Goal: Information Seeking & Learning: Learn about a topic

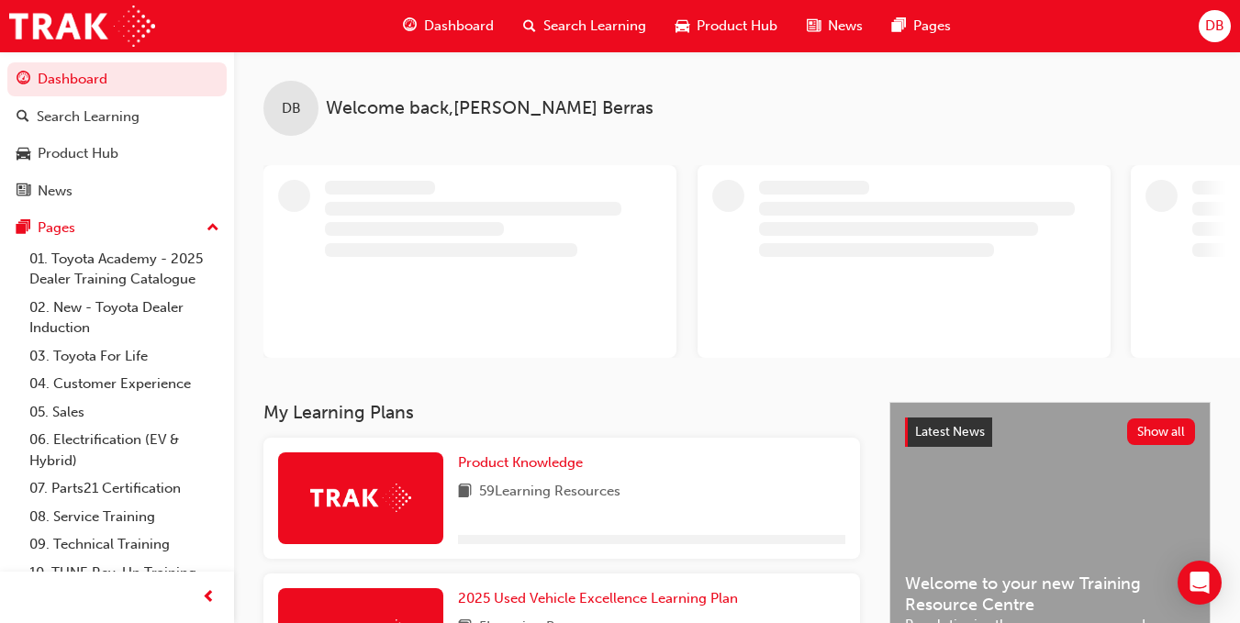
click at [569, 29] on span "Search Learning" at bounding box center [594, 26] width 103 height 21
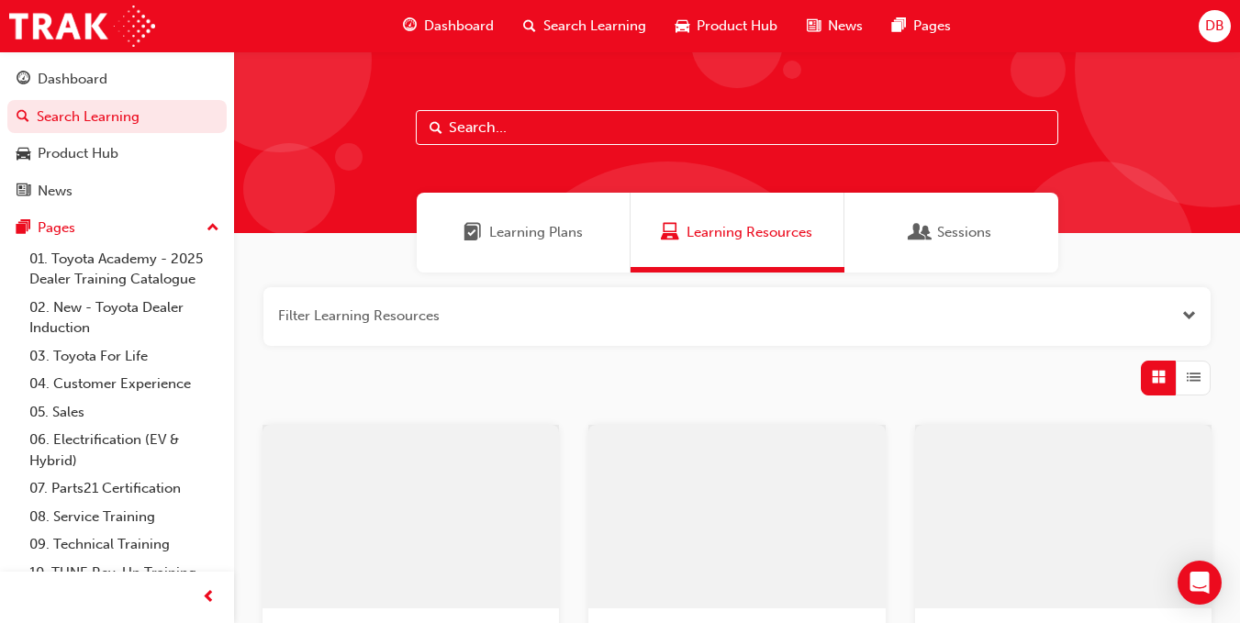
click at [570, 124] on input "text" at bounding box center [737, 127] width 642 height 35
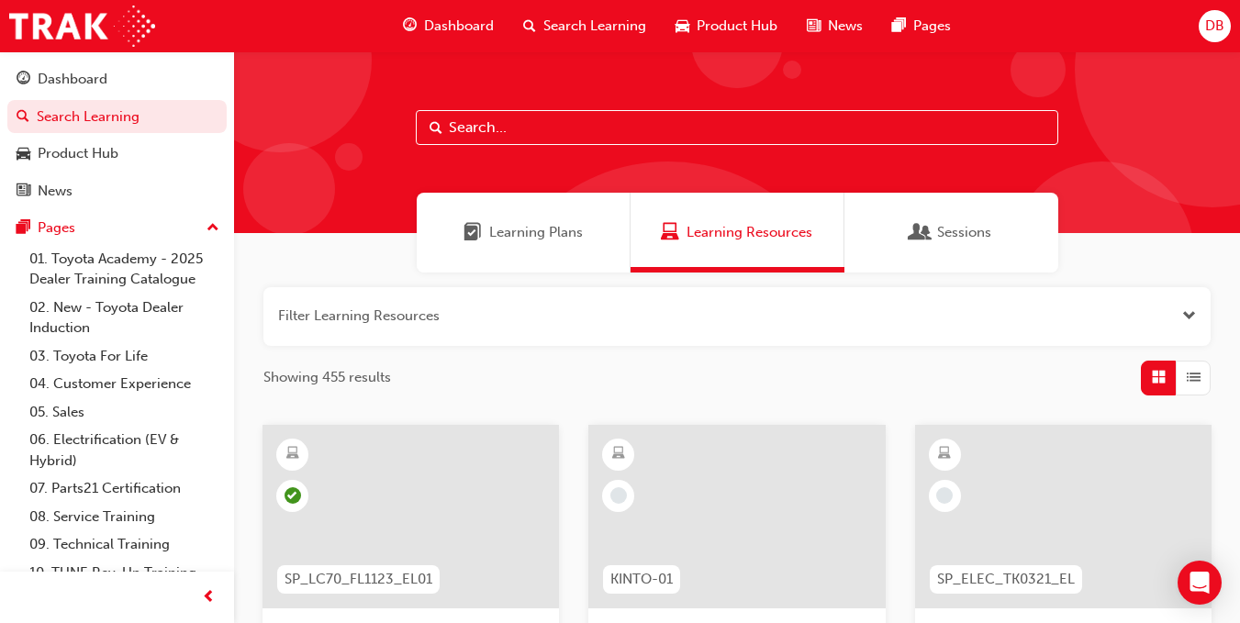
paste input "SPK9102"
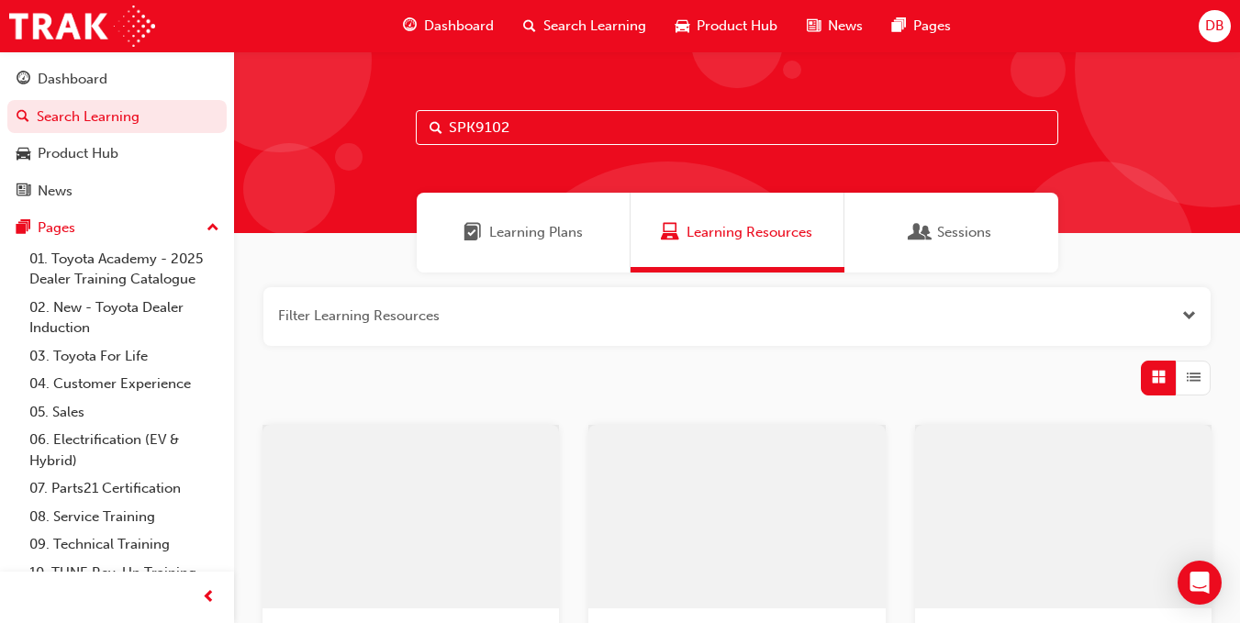
type input "SPK9102"
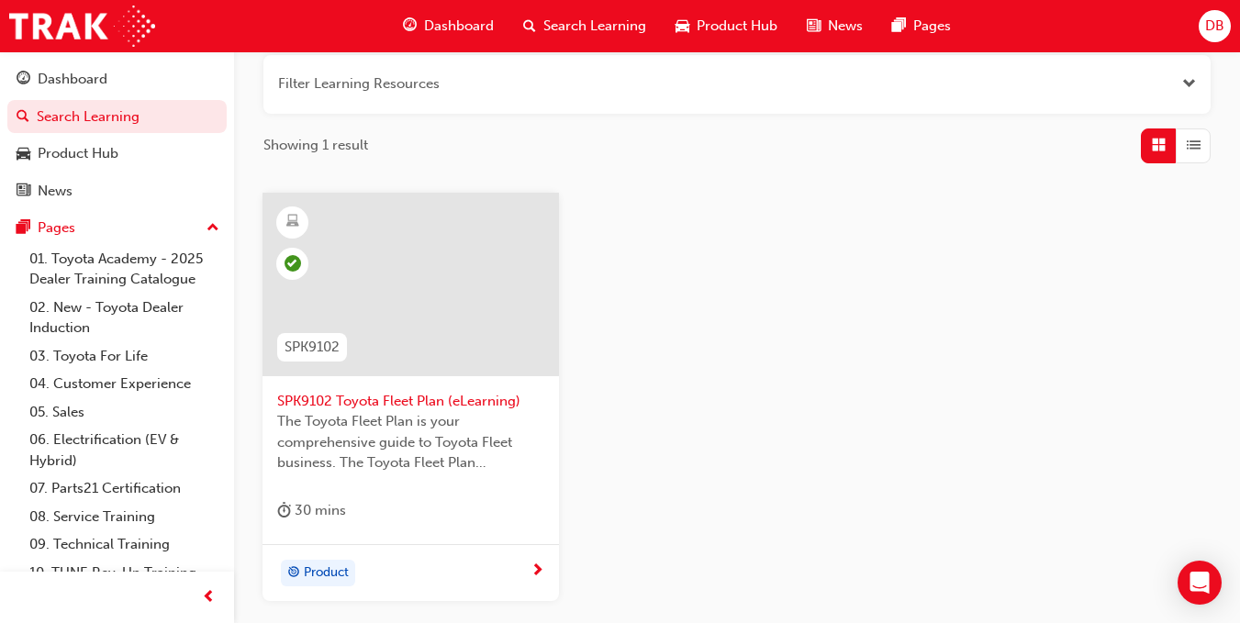
scroll to position [275, 0]
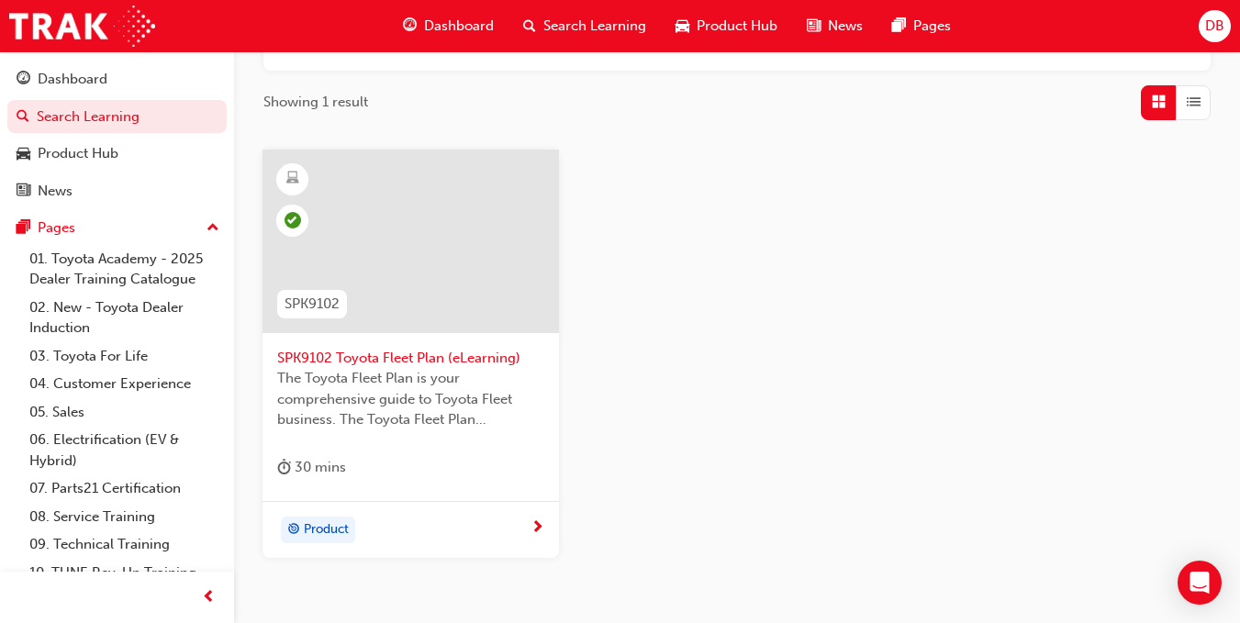
click at [503, 370] on span "The Toyota Fleet Plan is your comprehensive guide to Toyota Fleet business. The…" at bounding box center [410, 399] width 267 height 62
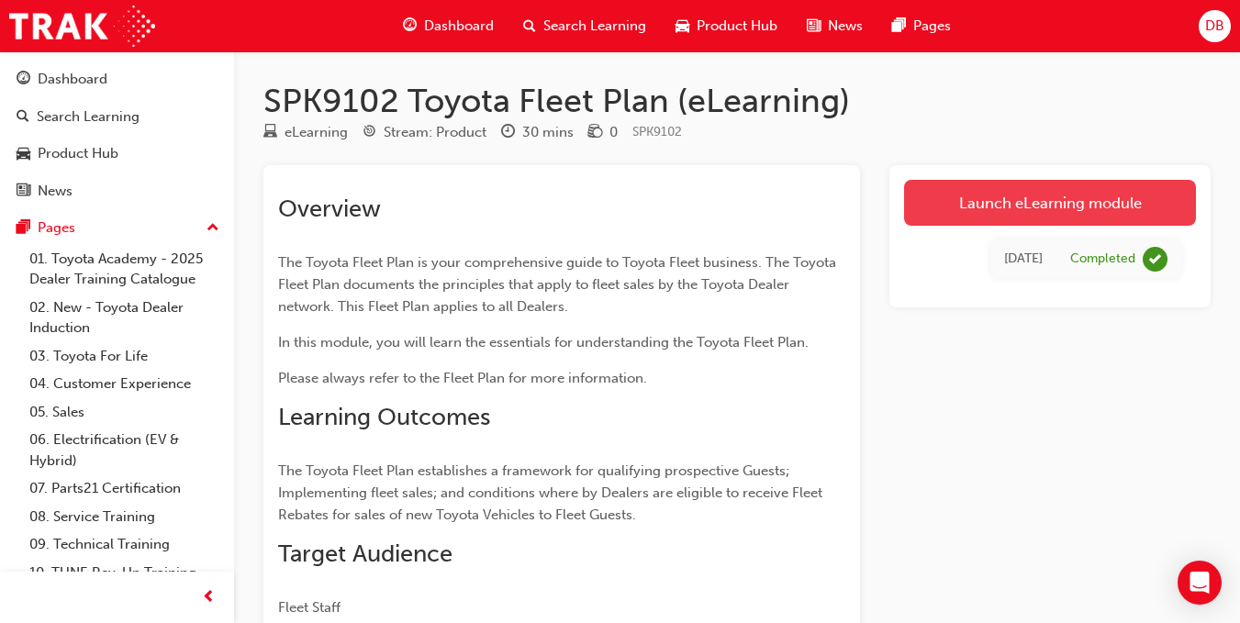
click at [1060, 209] on link "Launch eLearning module" at bounding box center [1050, 203] width 292 height 46
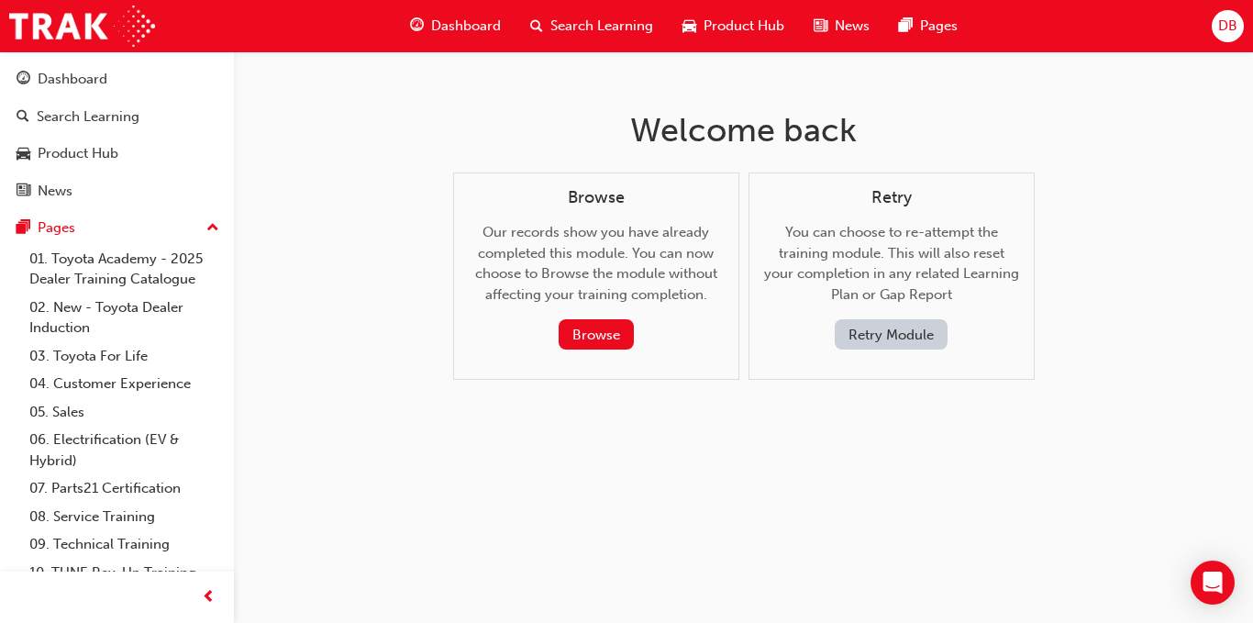
click at [580, 30] on span "Search Learning" at bounding box center [602, 26] width 103 height 21
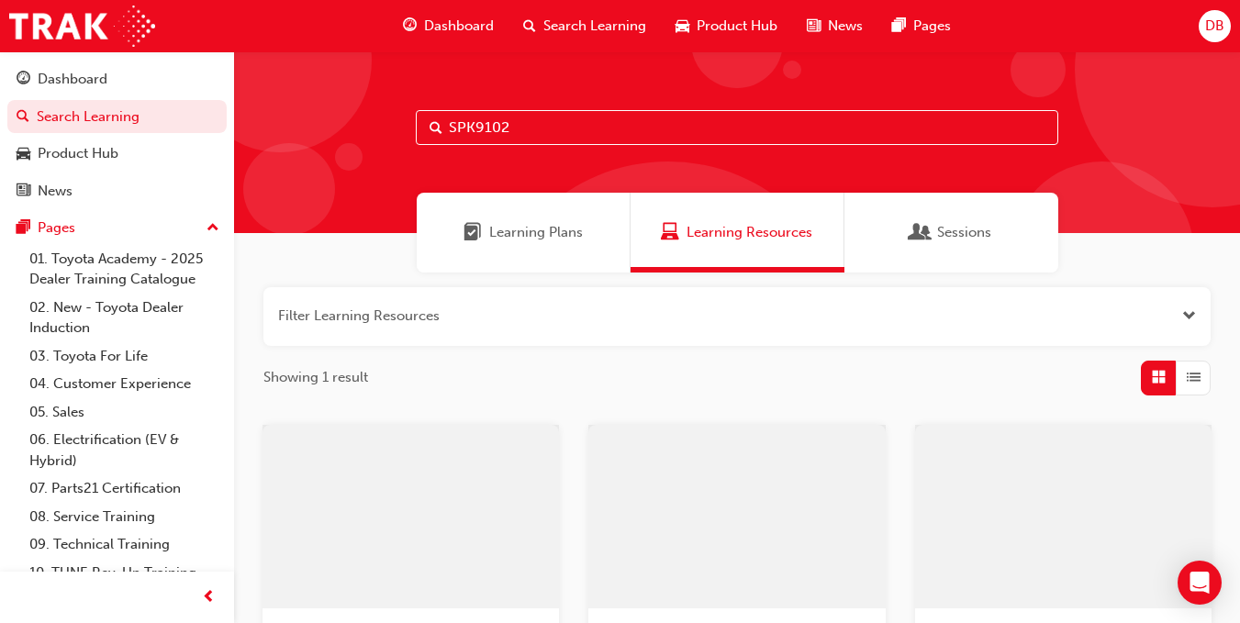
click at [605, 139] on input "SPK9102" at bounding box center [737, 127] width 642 height 35
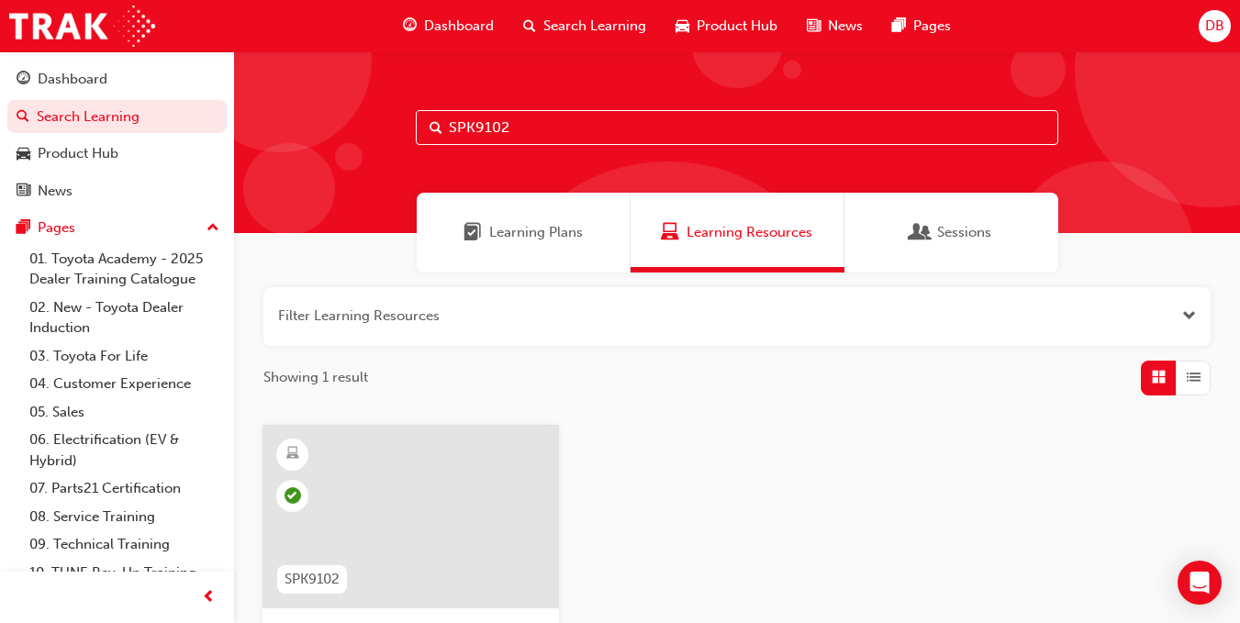
paste input "3"
type input "SPK9103"
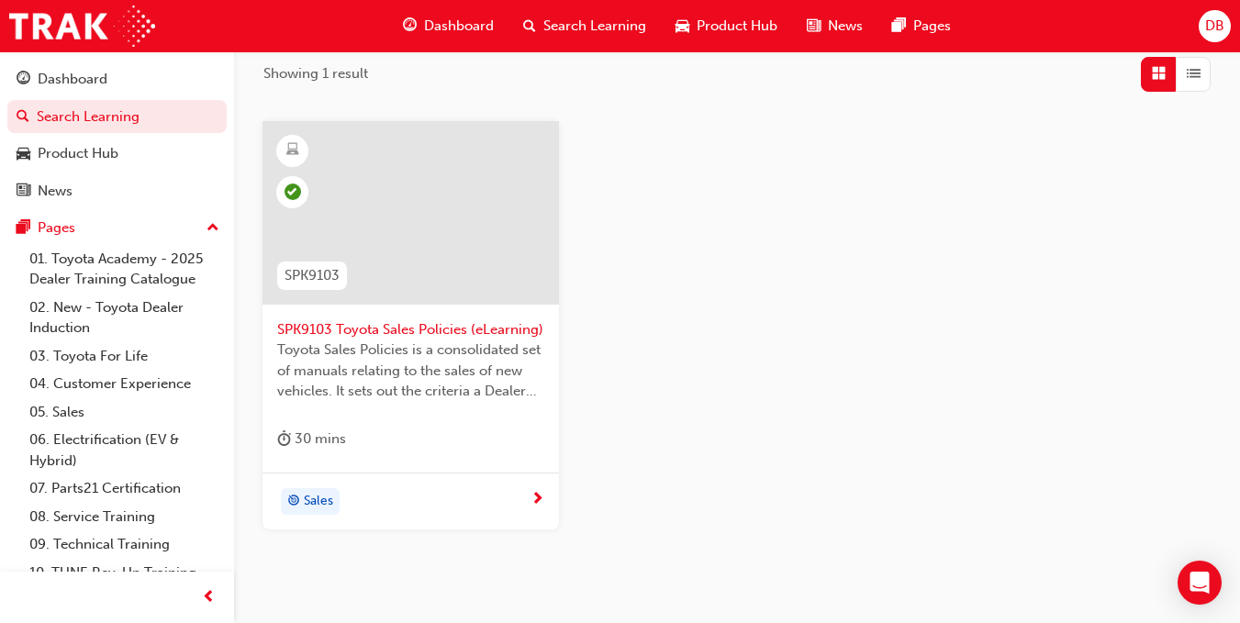
scroll to position [275, 0]
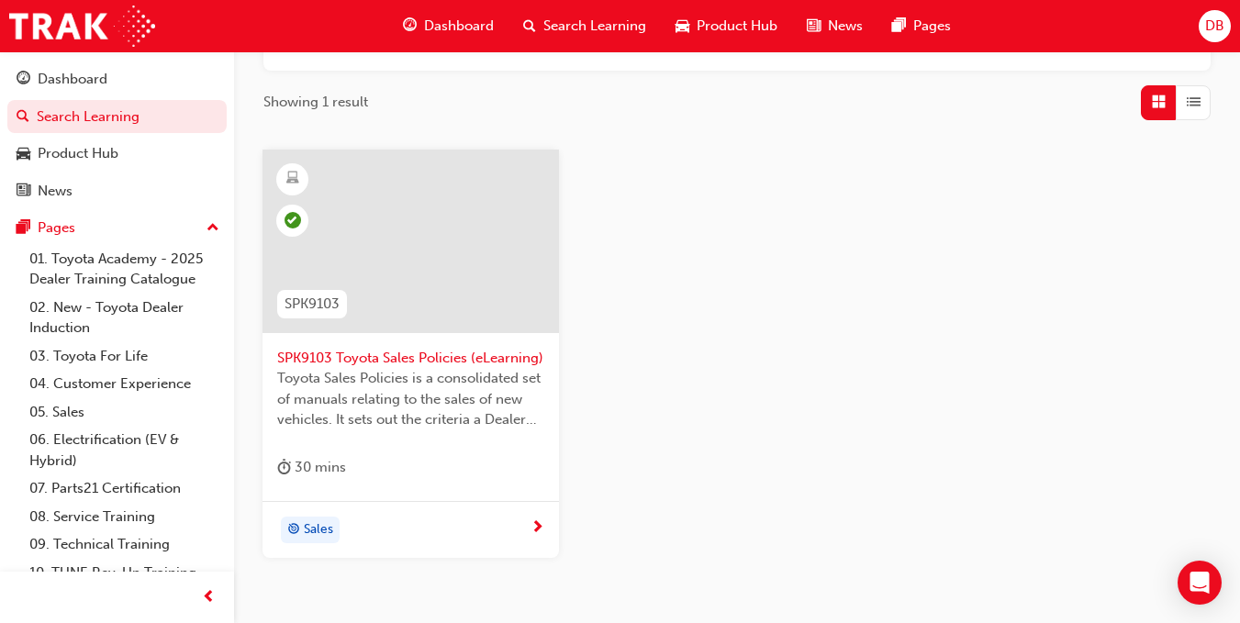
click at [413, 362] on span "SPK9103 Toyota Sales Policies (eLearning)" at bounding box center [410, 358] width 267 height 21
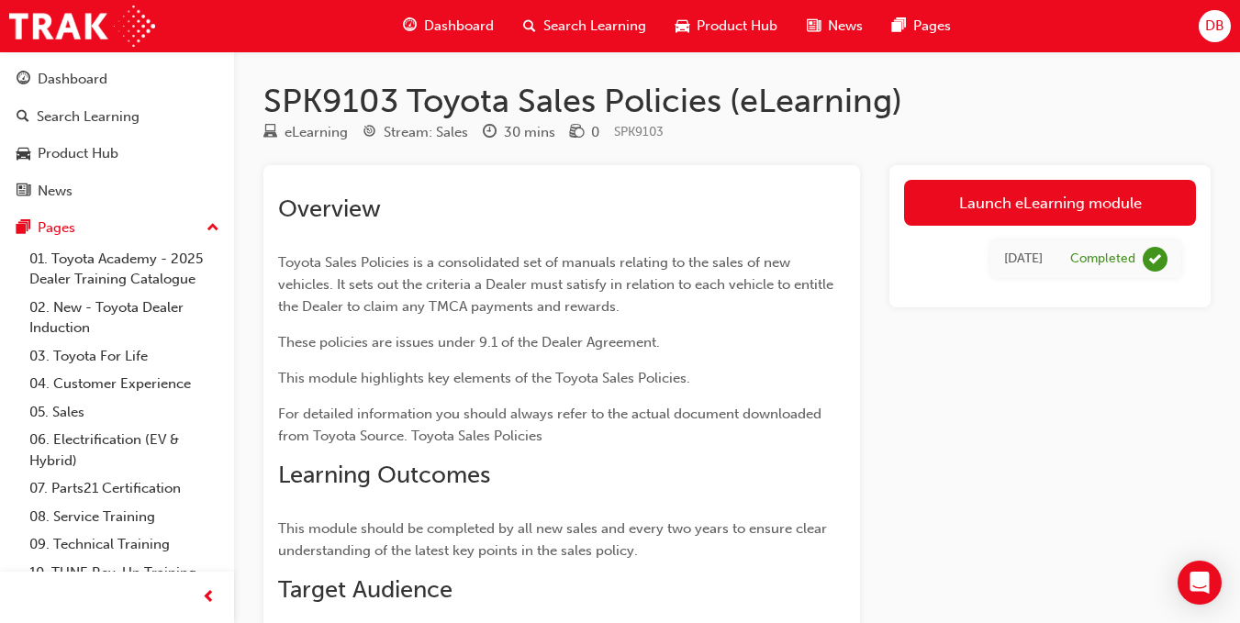
click at [629, 26] on span "Search Learning" at bounding box center [594, 26] width 103 height 21
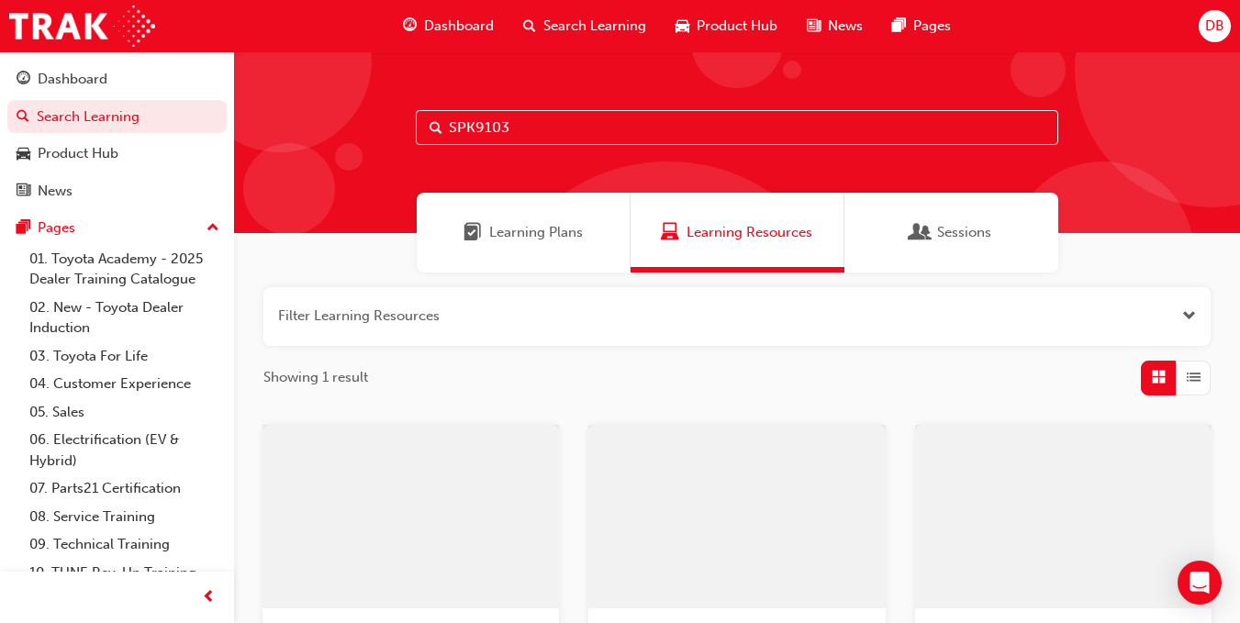
click at [533, 133] on input "SPK9103" at bounding box center [737, 127] width 642 height 35
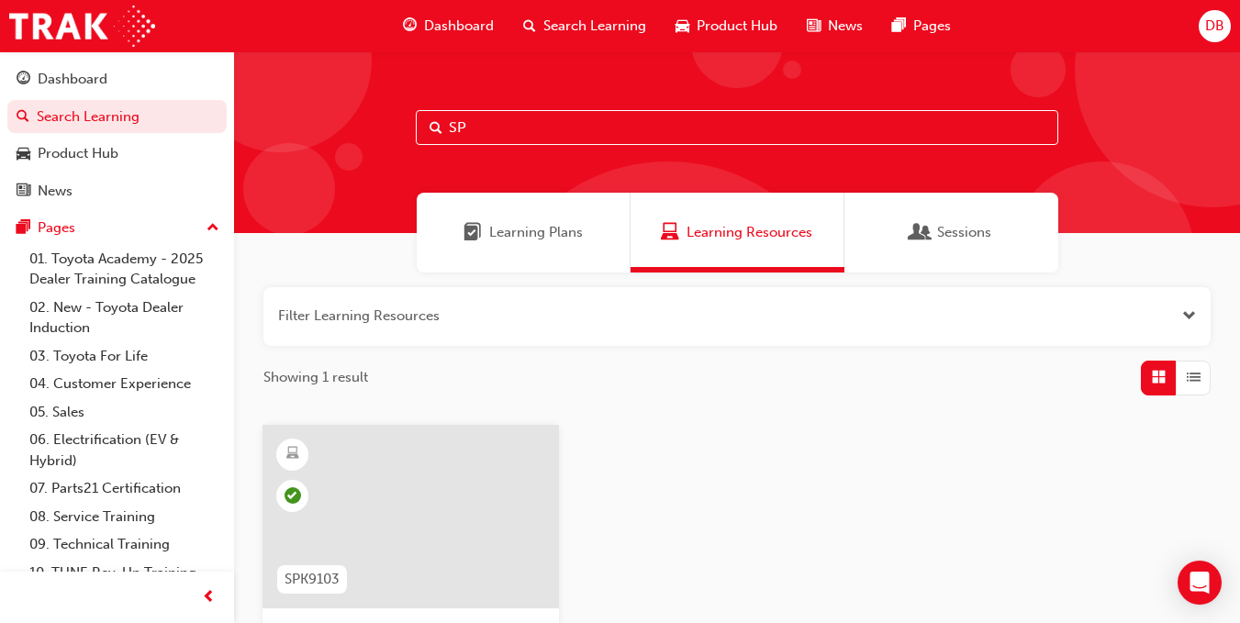
type input "S"
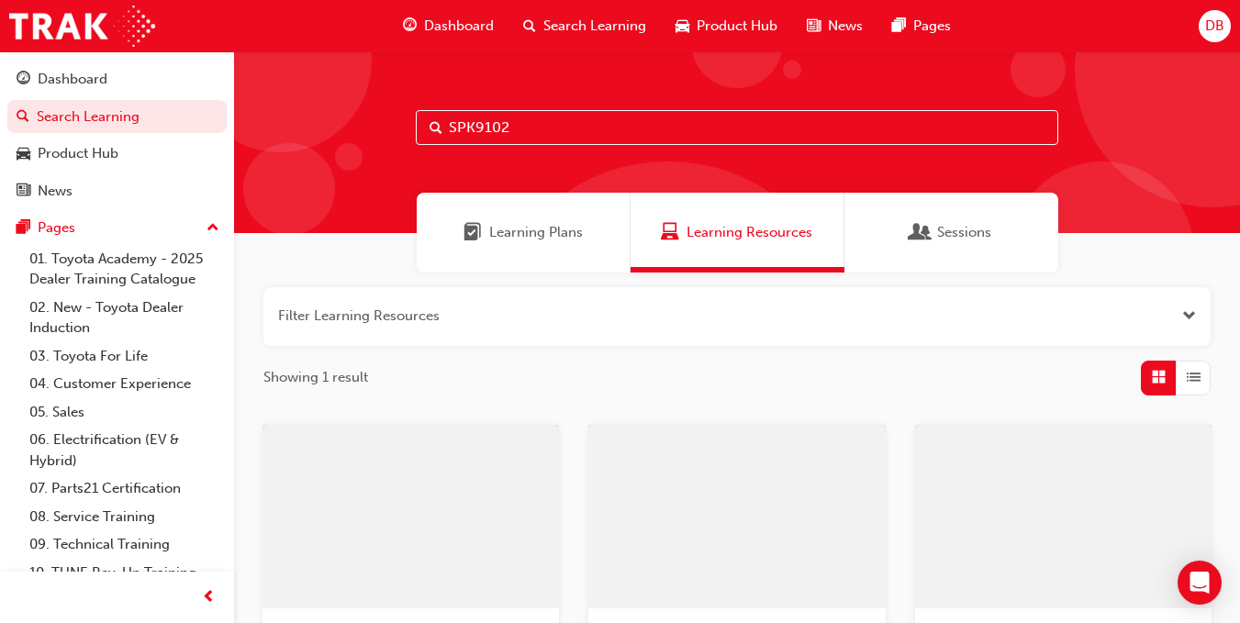
type input "SPK9102"
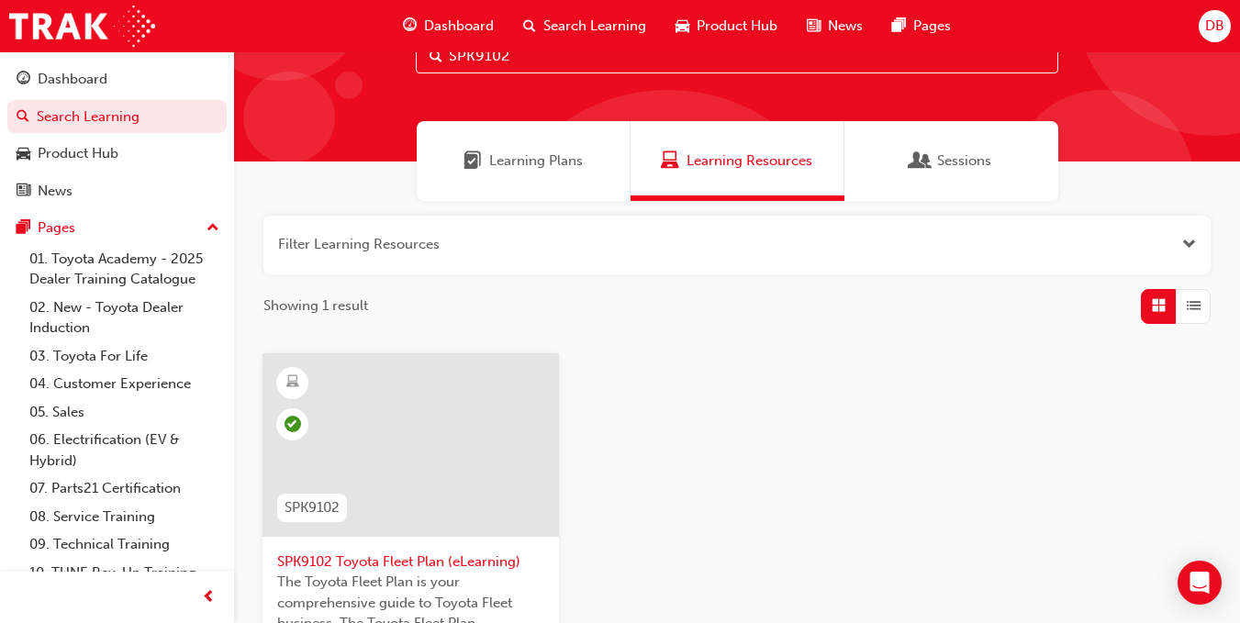
scroll to position [92, 0]
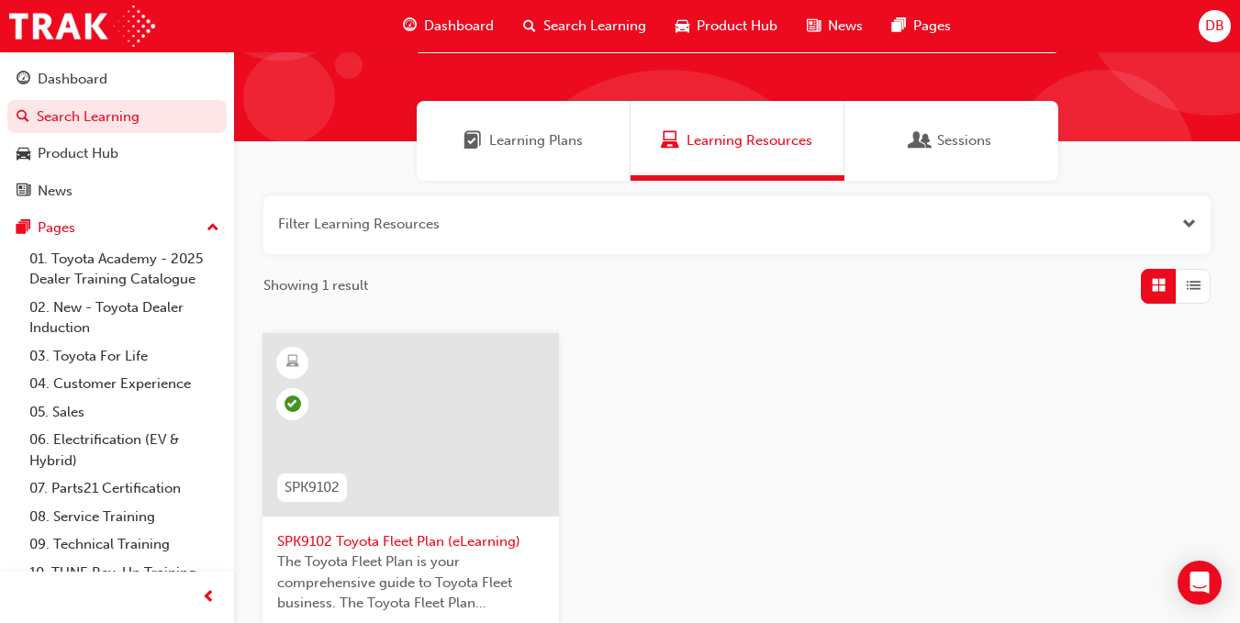
click at [495, 417] on div at bounding box center [410, 425] width 296 height 184
